Goal: Task Accomplishment & Management: Use online tool/utility

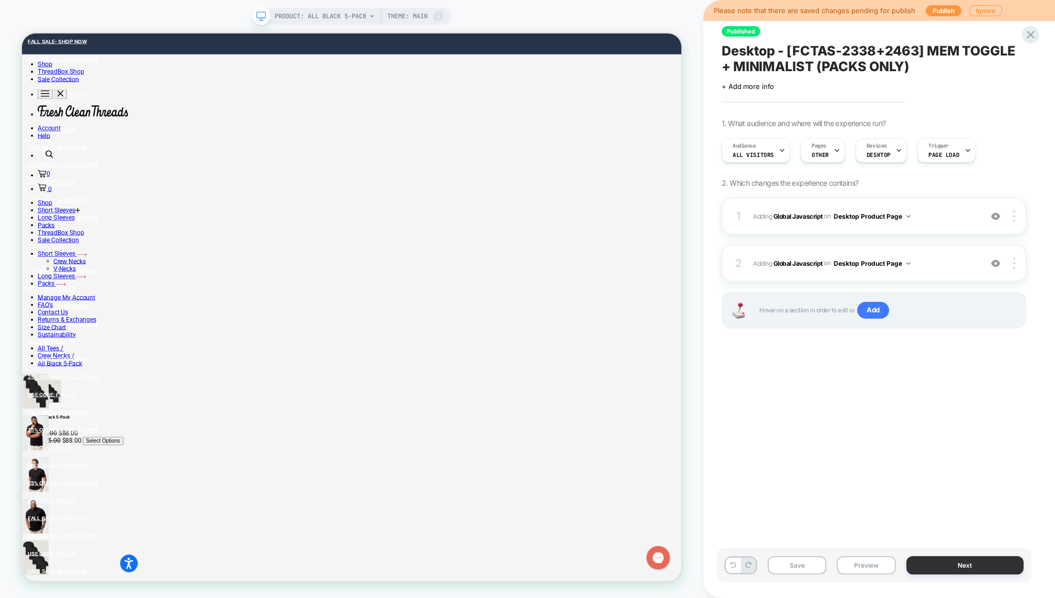
click at [924, 566] on button "Next" at bounding box center [965, 565] width 118 height 18
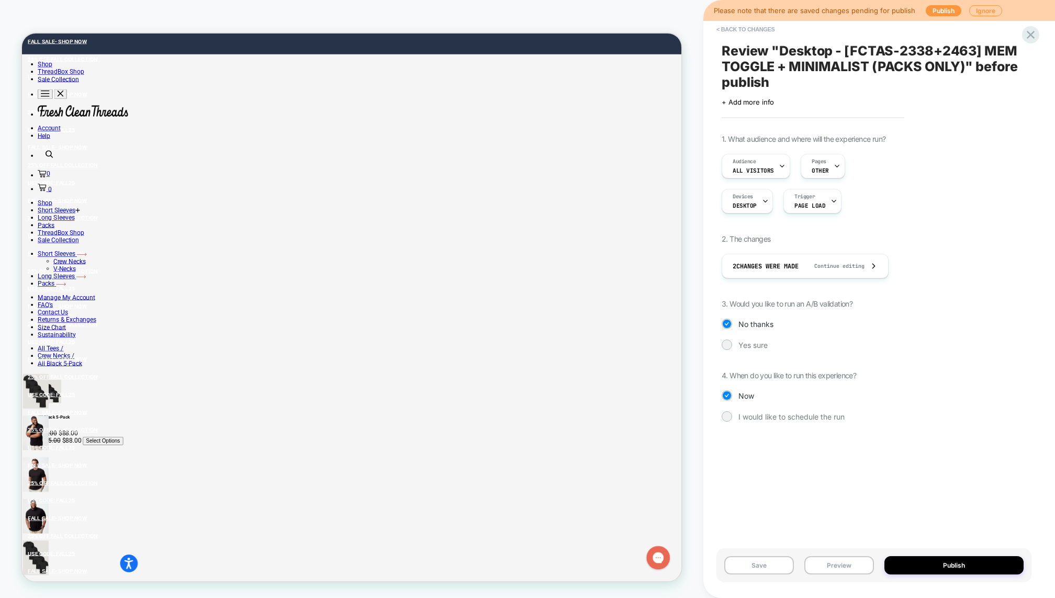
drag, startPoint x: 924, startPoint y: 565, endPoint x: 884, endPoint y: 544, distance: 45.4
click at [884, 544] on div "< Back to changes Review " Desktop - [FCTAS-2338+2463] MEM TOGGLE + MINIMALIST …" at bounding box center [879, 299] width 315 height 598
click at [930, 559] on button "Publish" at bounding box center [953, 565] width 139 height 18
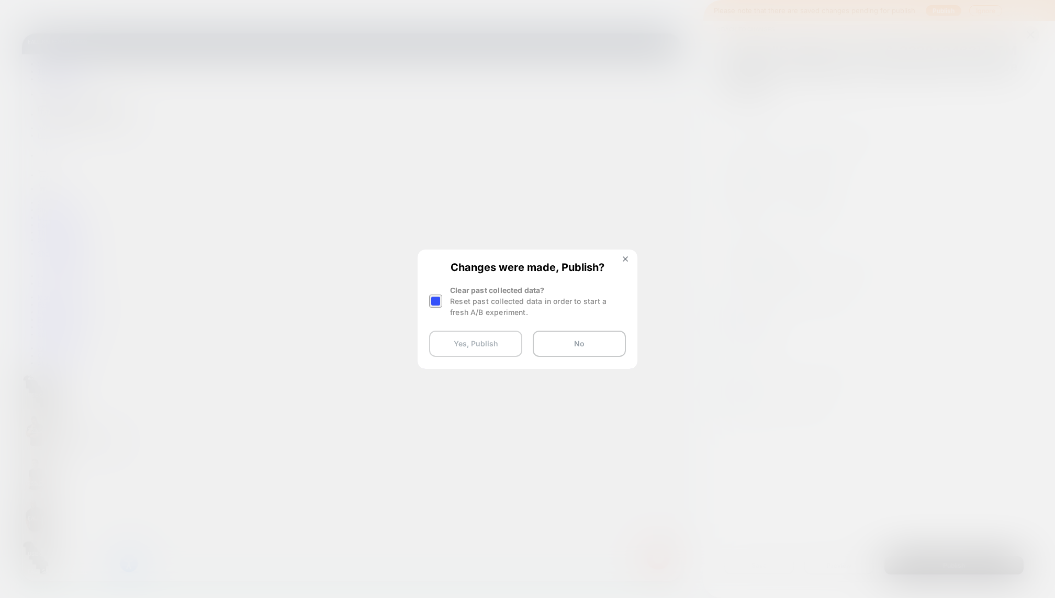
click at [482, 343] on button "Yes, Publish" at bounding box center [475, 344] width 93 height 26
